Goal: Check status

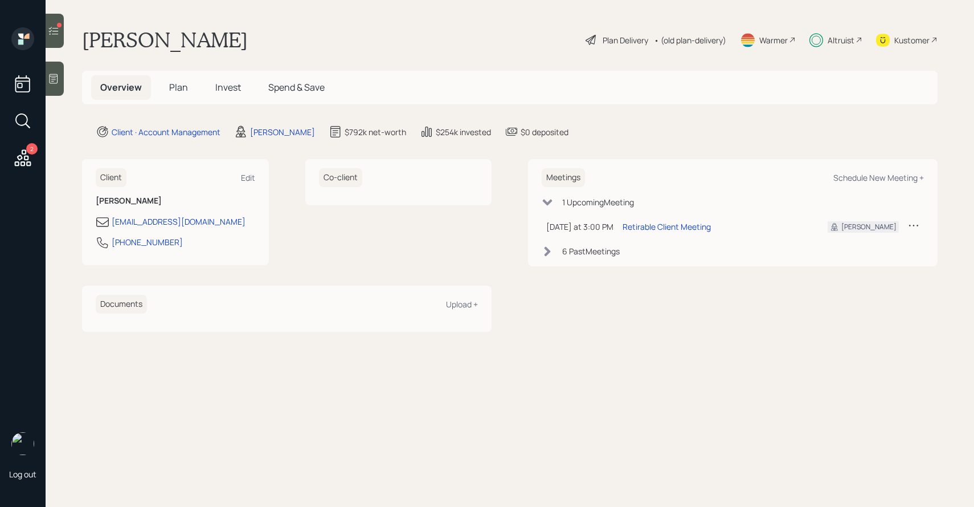
click at [226, 89] on span "Invest" at bounding box center [228, 87] width 26 height 13
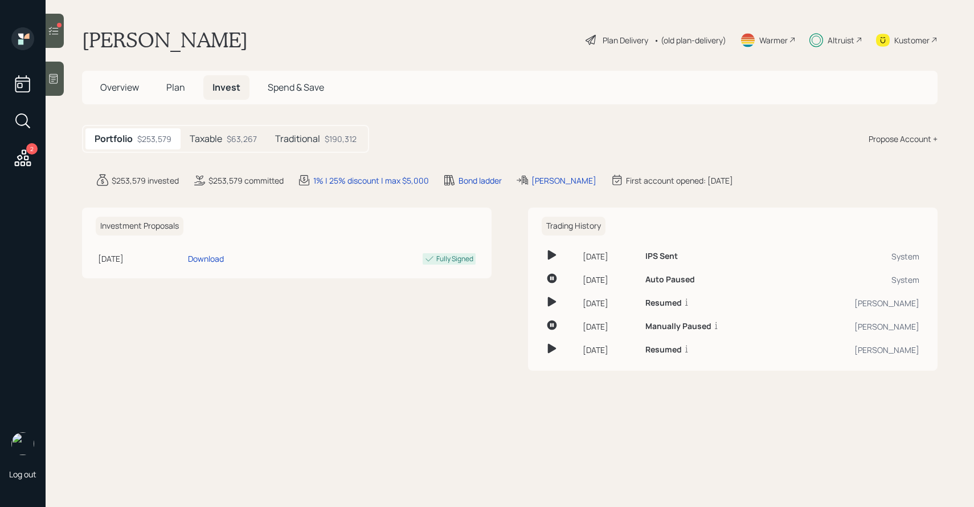
click at [228, 142] on div "$63,267" at bounding box center [242, 139] width 30 height 12
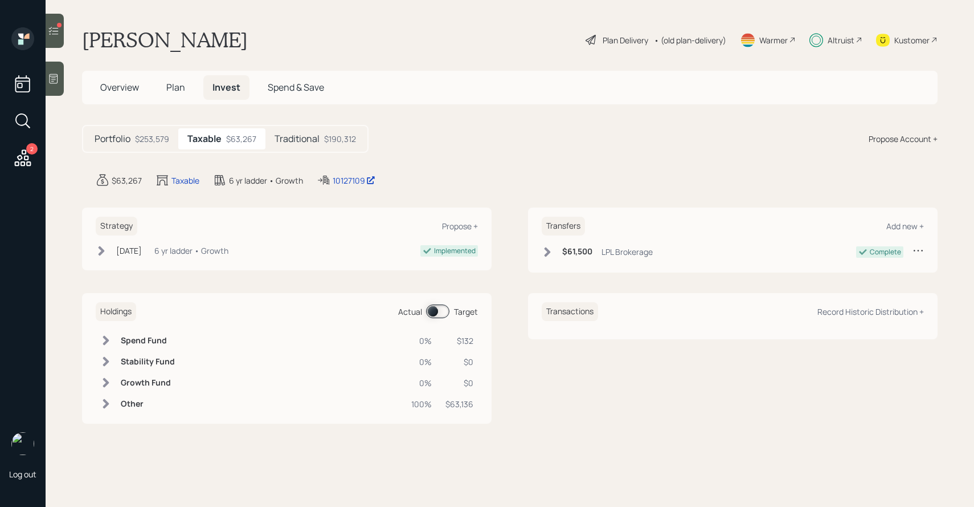
click at [121, 407] on h6 "Other" at bounding box center [148, 404] width 54 height 10
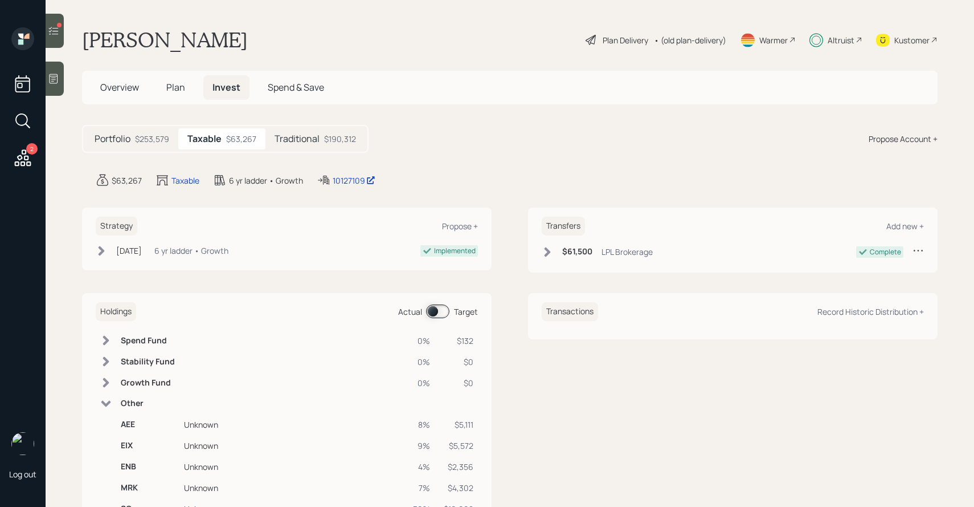
scroll to position [112, 0]
